Goal: Task Accomplishment & Management: Use online tool/utility

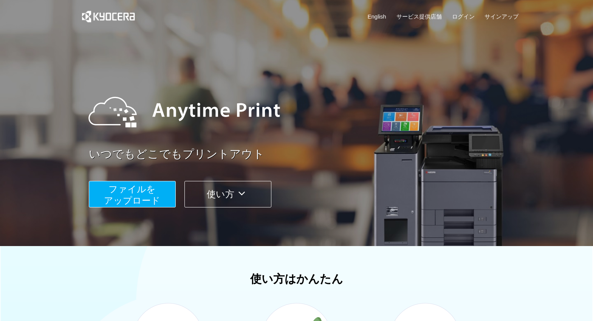
click at [138, 200] on span "ファイルを ​​アップロード" at bounding box center [132, 195] width 56 height 22
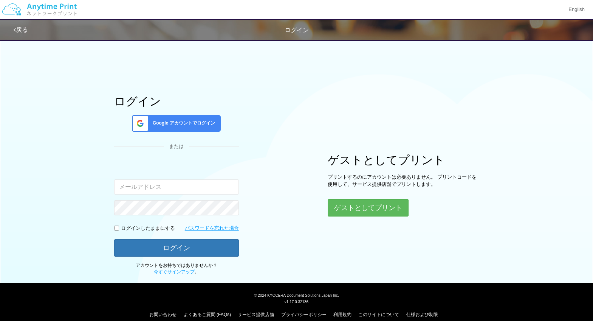
click at [193, 189] on input "email" at bounding box center [176, 186] width 125 height 15
click at [193, 187] on input "email" at bounding box center [176, 186] width 125 height 15
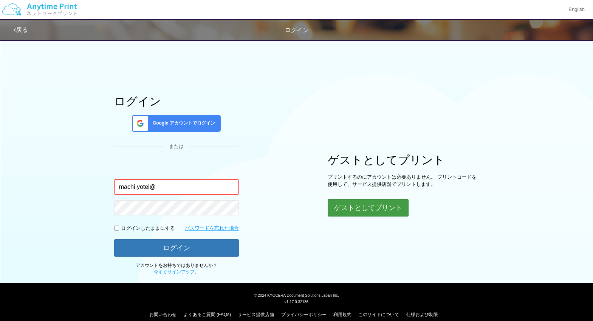
type input "machi.yotei@"
click at [400, 206] on button "ゲストとしてプリント" at bounding box center [368, 207] width 80 height 17
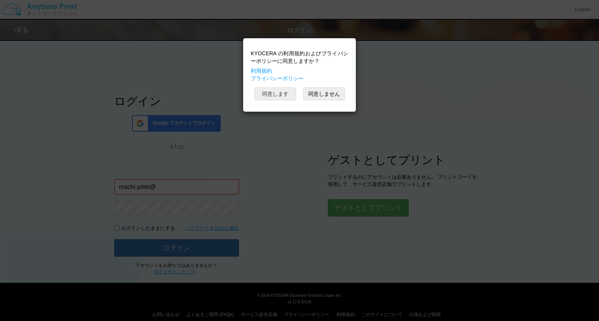
click at [286, 87] on div "KYOCERA の利用規約およびプライバシーポリシーに同意しますか？ 利用規約 プライバシーポリシー 同意します 同意しません" at bounding box center [299, 75] width 105 height 66
click at [286, 89] on button "同意します" at bounding box center [275, 93] width 42 height 13
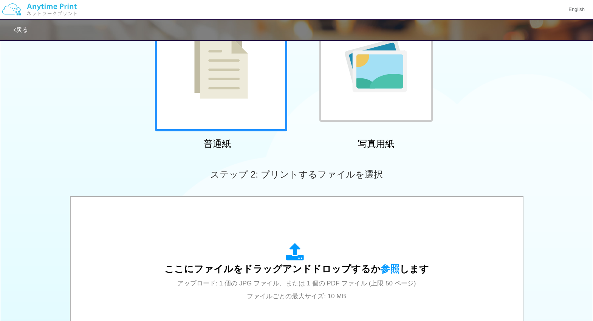
scroll to position [113, 0]
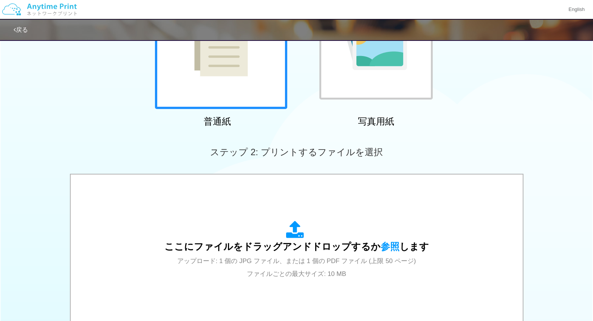
click at [214, 66] on img at bounding box center [221, 42] width 54 height 67
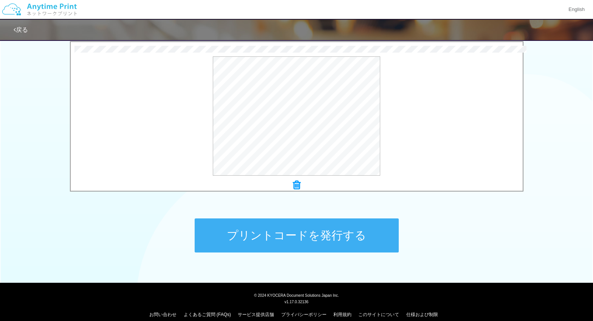
scroll to position [254, 0]
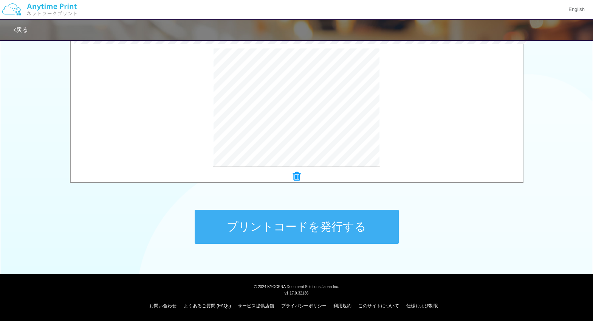
click at [342, 218] on button "プリントコードを発行する" at bounding box center [297, 226] width 204 height 34
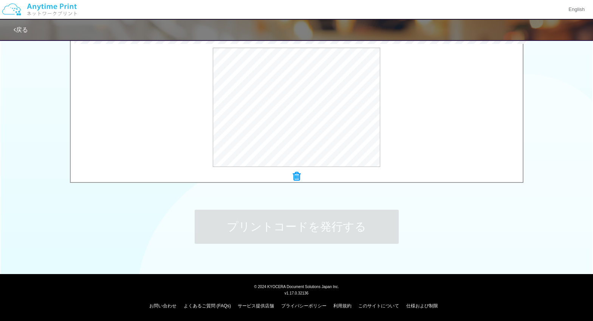
scroll to position [0, 0]
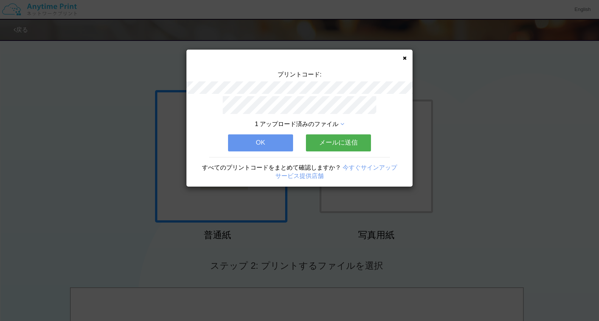
drag, startPoint x: 544, startPoint y: 89, endPoint x: 542, endPoint y: 93, distance: 4.6
click at [542, 93] on div "プリントコード: 1 アップロード済みのファイル OK メールに送信 すべてのプリントコードをまとめて確認しますか？ 今すぐサインアップ サービス提供店舗" at bounding box center [299, 160] width 599 height 321
click at [208, 130] on div "1 アップロード済みのファイル OK メールに送信 すべてのプリントコードをまとめて確認しますか？ 今すぐサインアップ サービス提供店舗" at bounding box center [299, 141] width 226 height 90
click at [231, 135] on button "OK" at bounding box center [260, 142] width 65 height 17
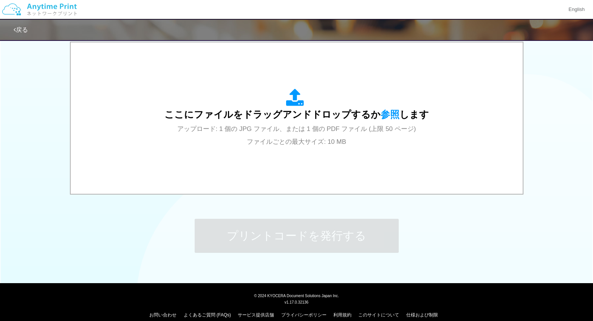
scroll to position [254, 0]
